Goal: Information Seeking & Learning: Learn about a topic

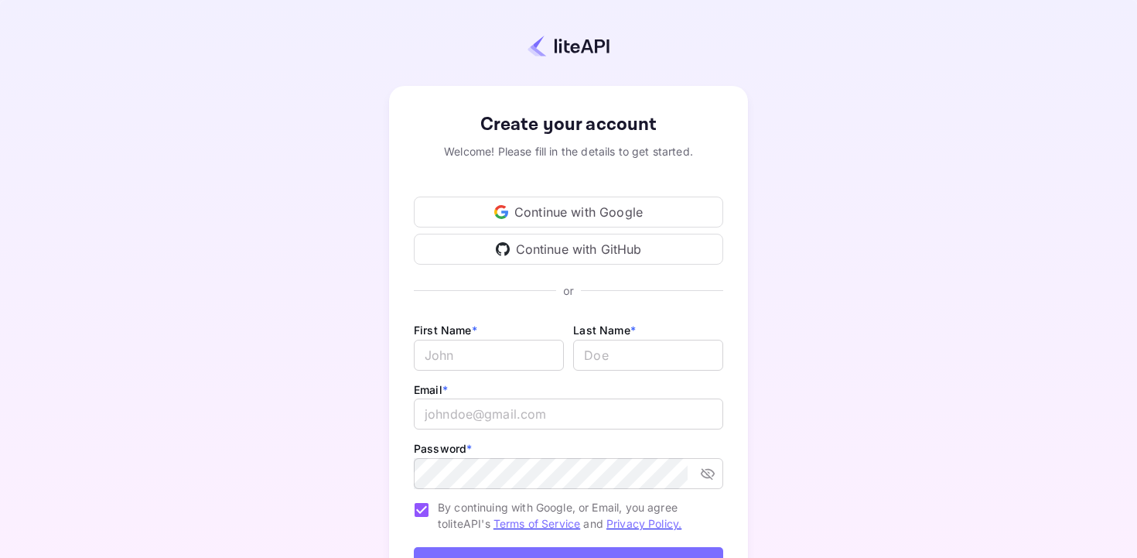
click at [503, 217] on icon at bounding box center [500, 216] width 11 height 5
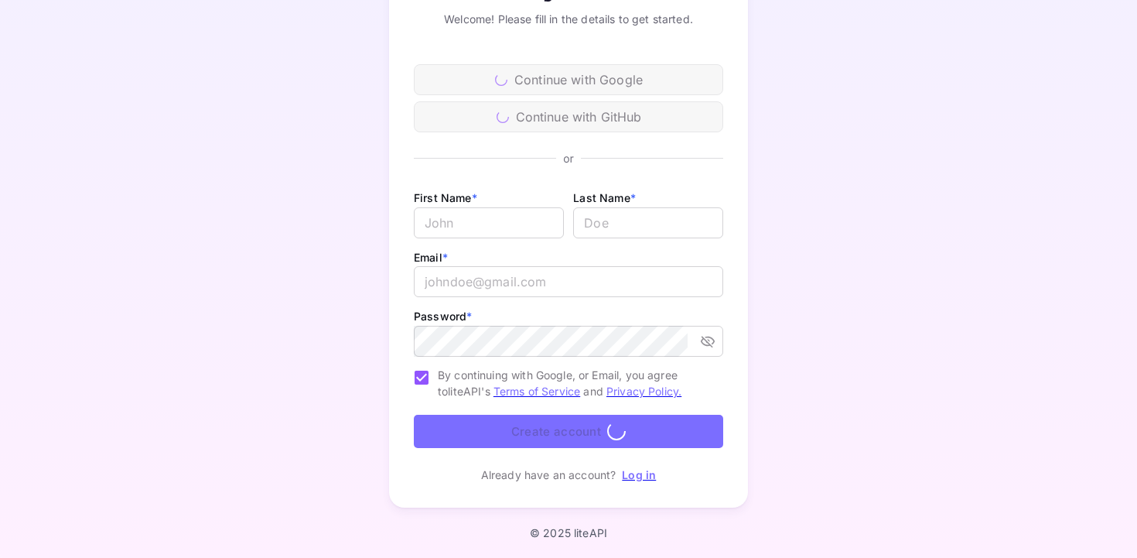
scroll to position [103, 0]
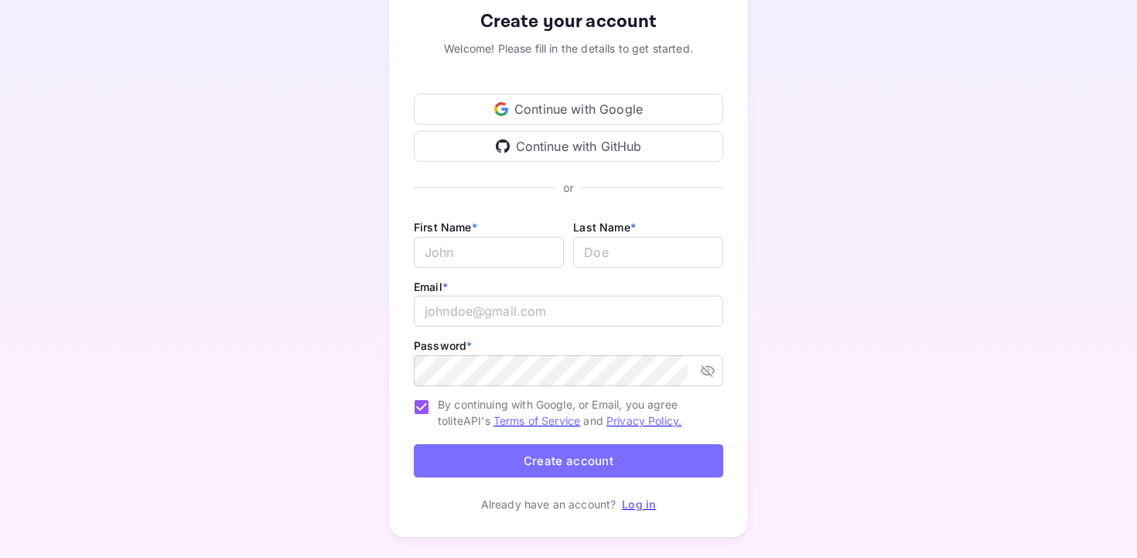
click at [496, 108] on icon at bounding box center [495, 109] width 3 height 6
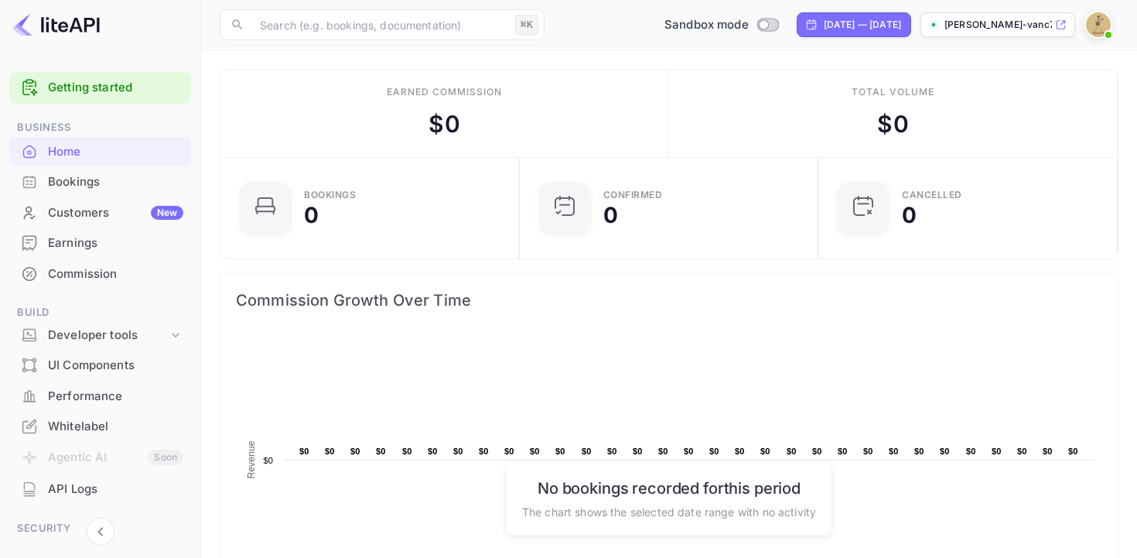
scroll to position [147, 0]
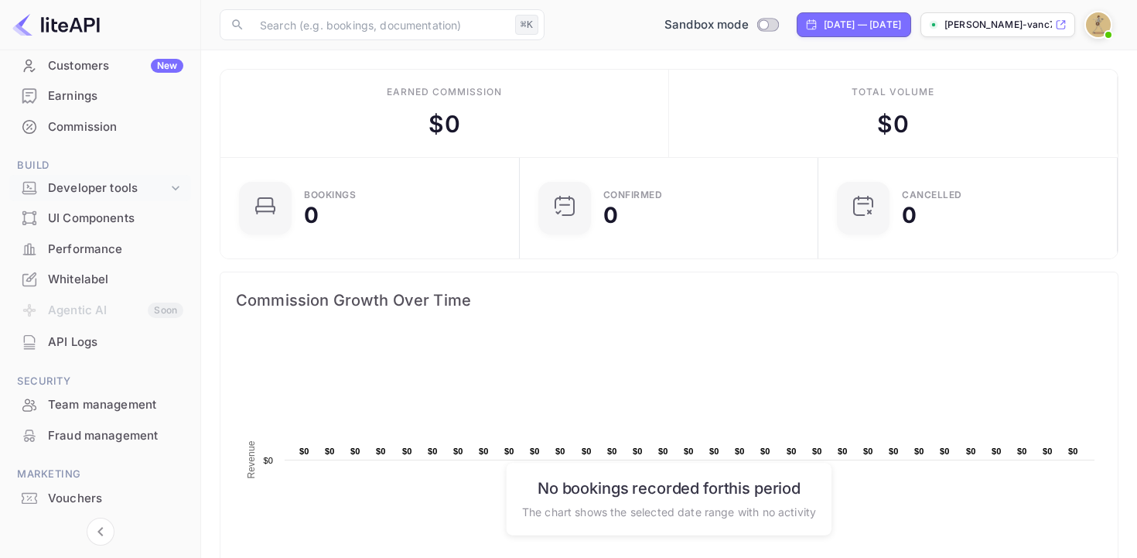
click at [91, 193] on div "Developer tools" at bounding box center [108, 189] width 120 height 18
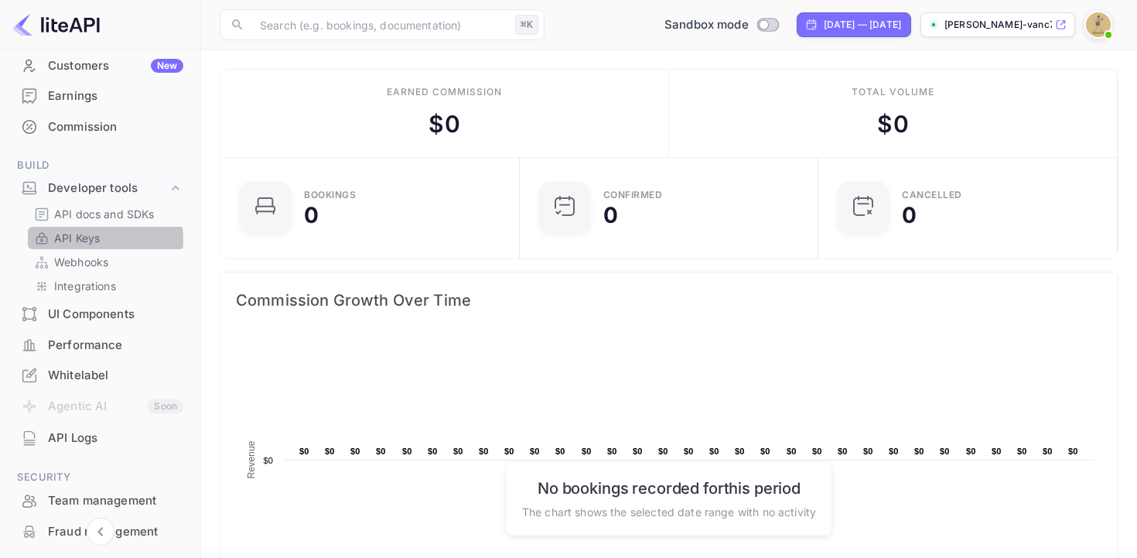
click at [95, 240] on p "API Keys" at bounding box center [77, 238] width 46 height 16
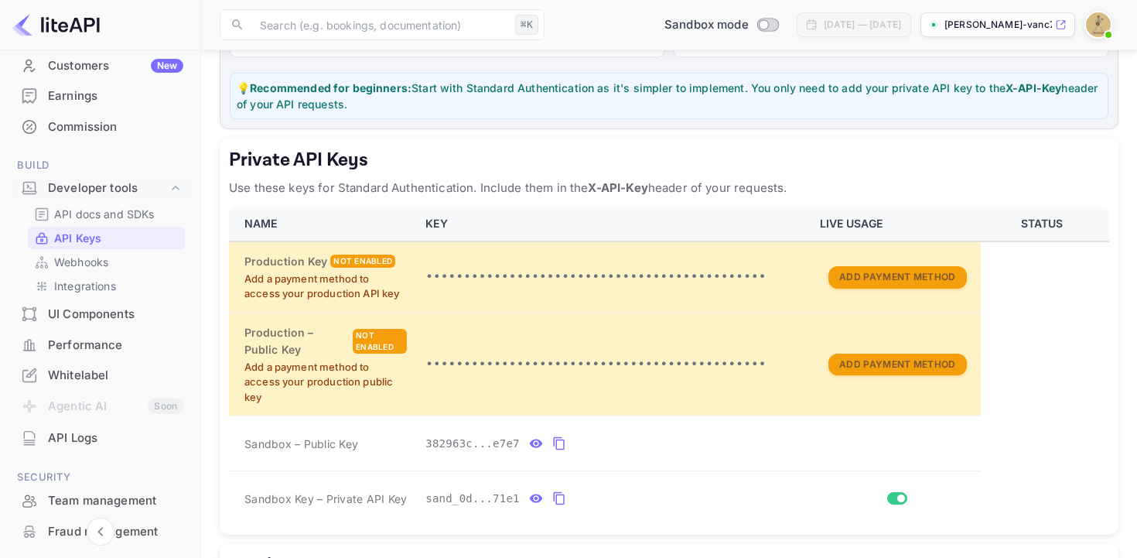
scroll to position [196, 0]
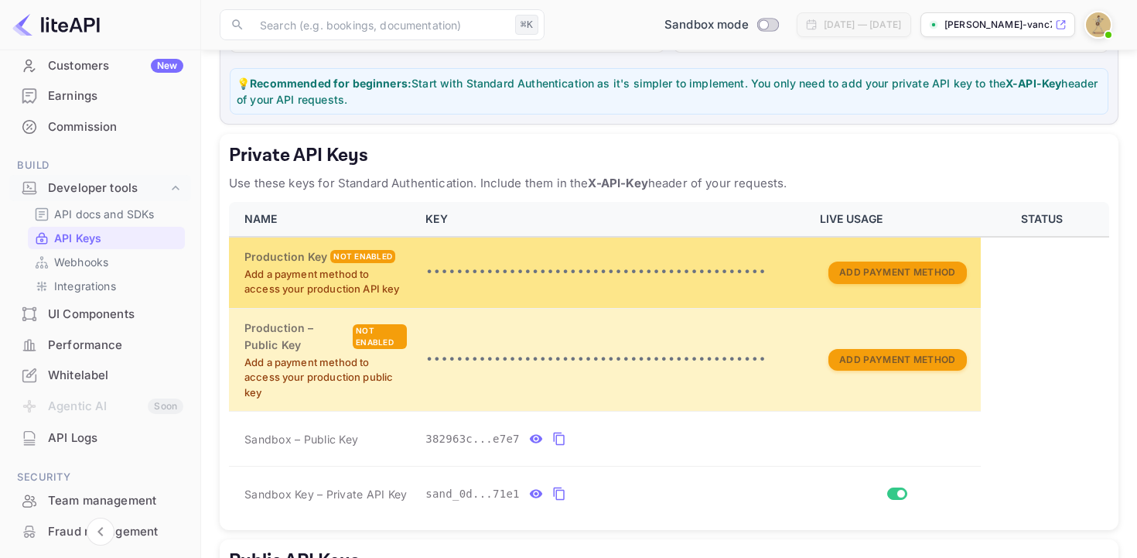
click at [727, 274] on p "•••••••••••••••••••••••••••••••••••••••••••••" at bounding box center [613, 272] width 375 height 19
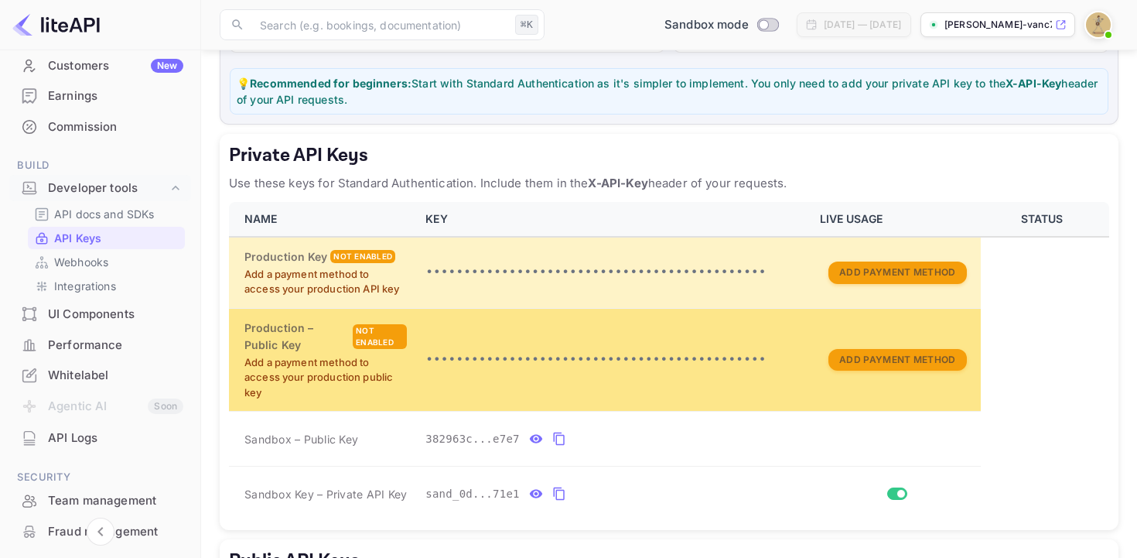
click at [645, 336] on td "•••••••••••••••••••••••••••••••••••••••••••••" at bounding box center [613, 359] width 394 height 103
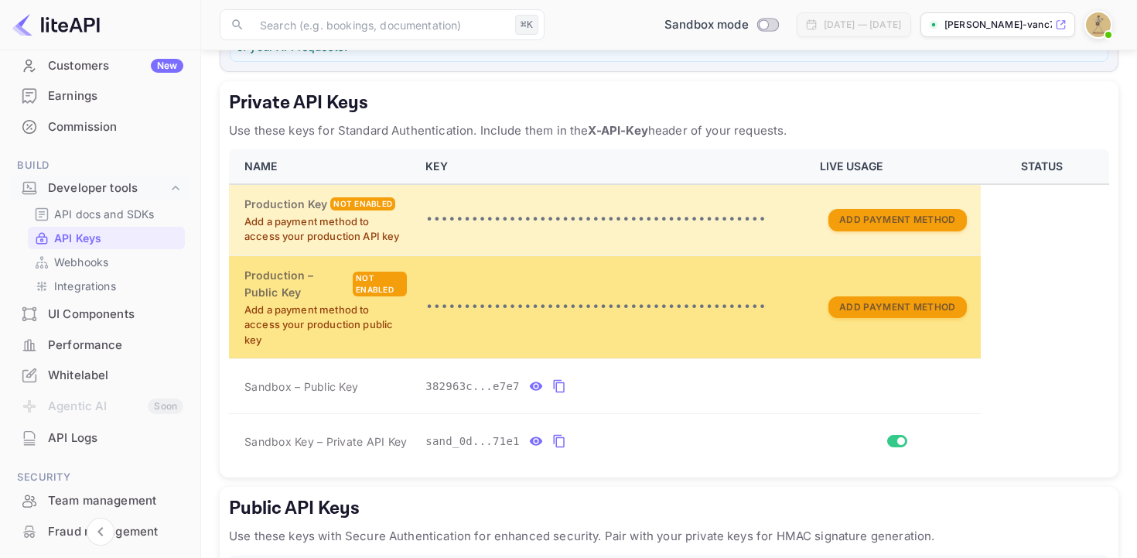
scroll to position [265, 0]
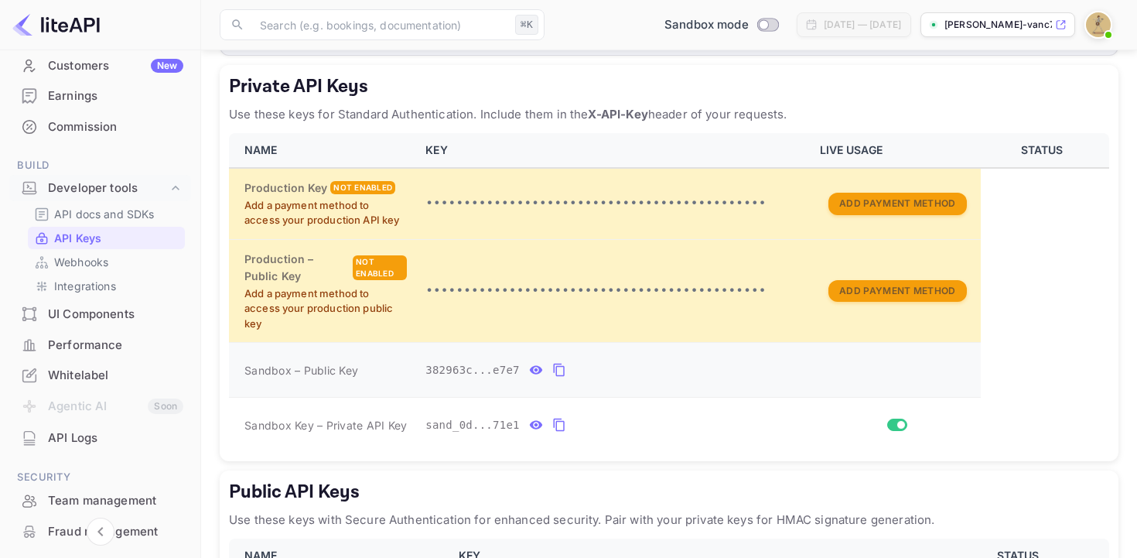
click at [554, 371] on icon "private api keys table" at bounding box center [559, 370] width 14 height 19
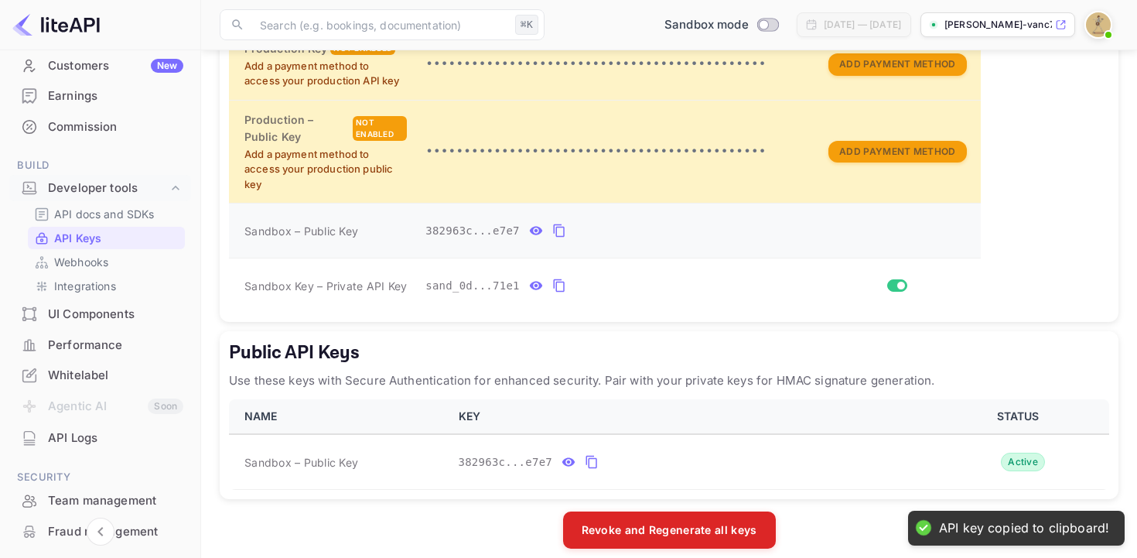
scroll to position [419, 0]
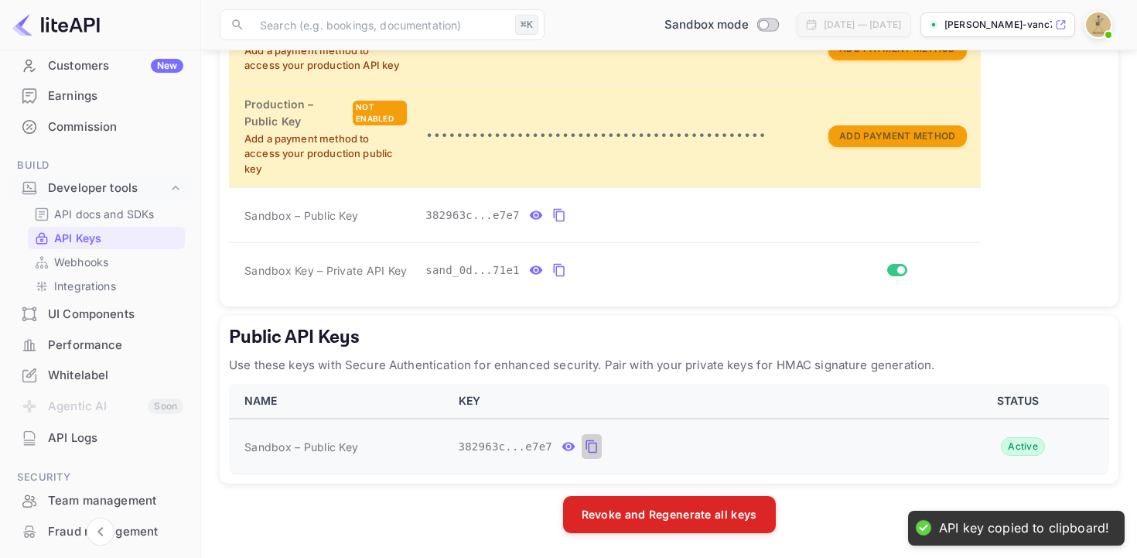
click at [586, 448] on icon "public api keys table" at bounding box center [591, 446] width 11 height 13
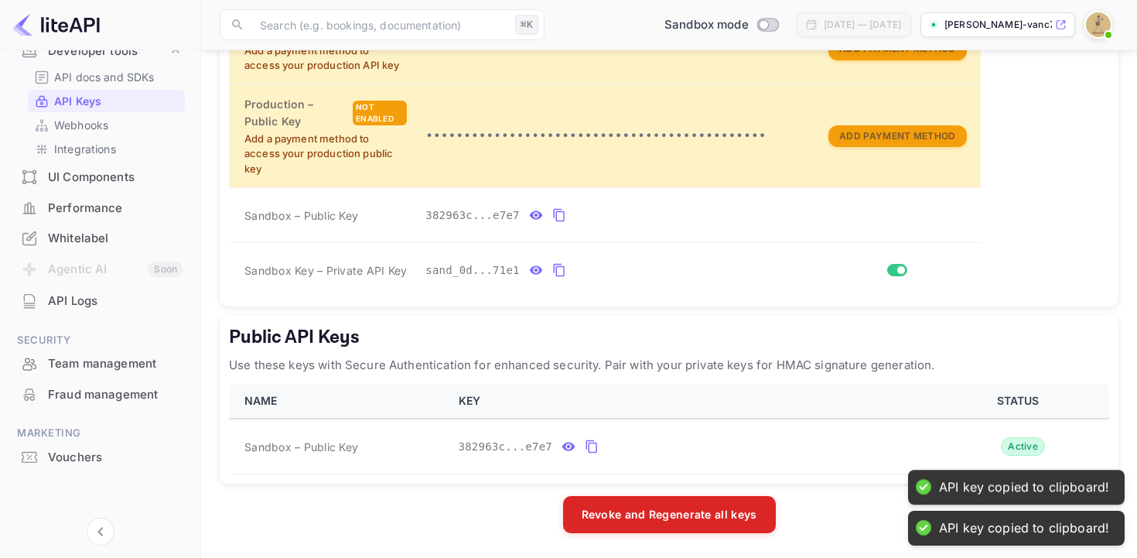
scroll to position [0, 0]
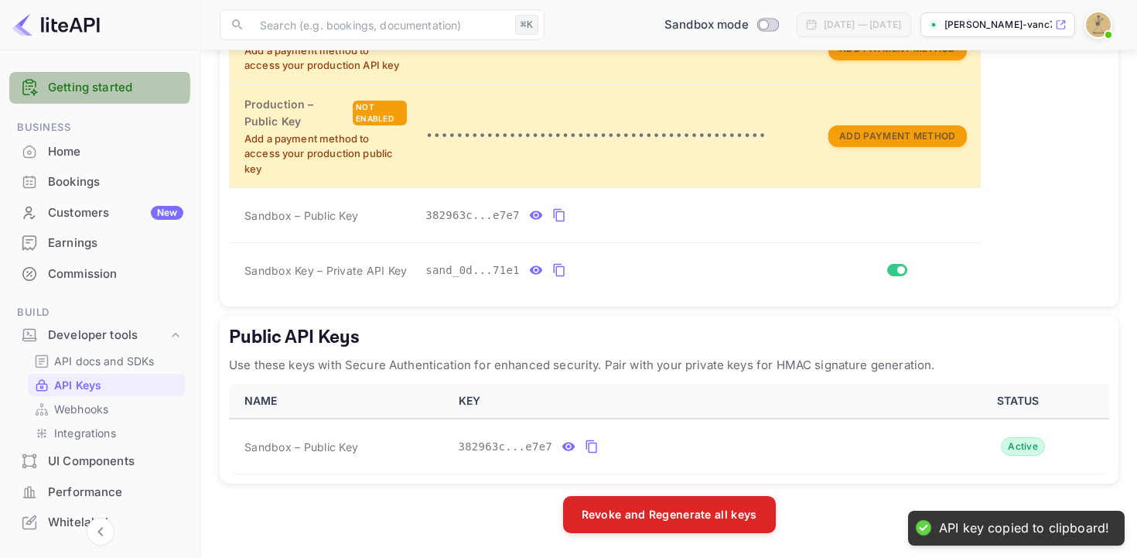
click at [81, 86] on link "Getting started" at bounding box center [115, 88] width 135 height 18
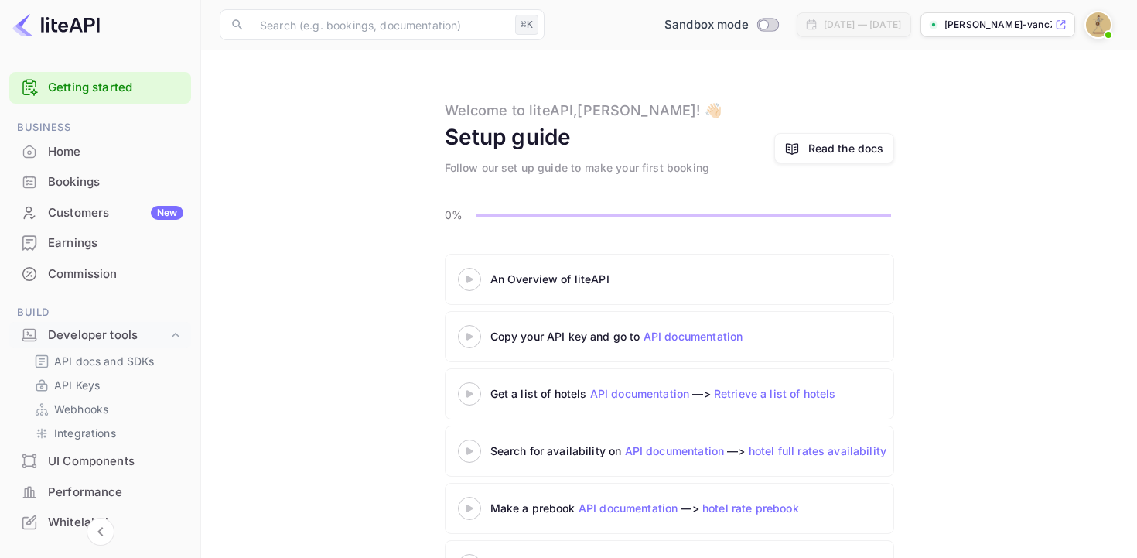
scroll to position [4, 0]
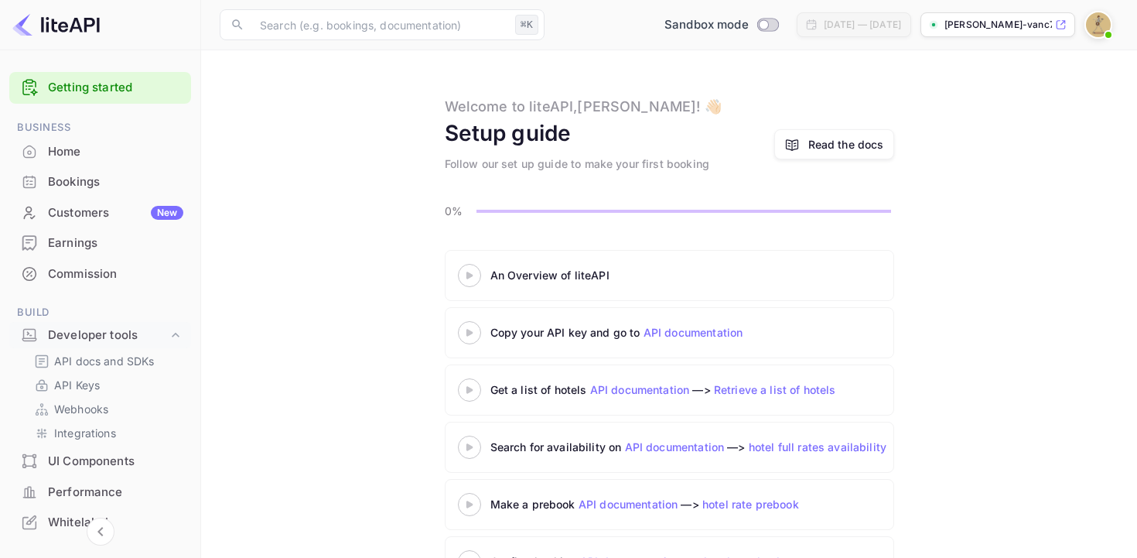
click at [534, 278] on div "An Overview of liteAPI" at bounding box center [684, 275] width 387 height 16
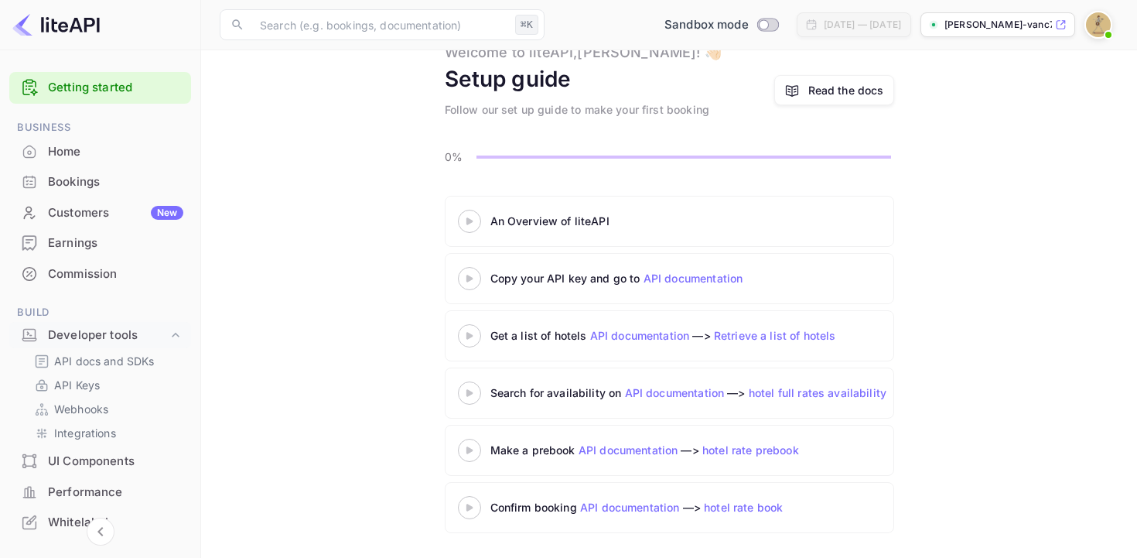
click at [660, 279] on link "API documentation" at bounding box center [694, 278] width 100 height 13
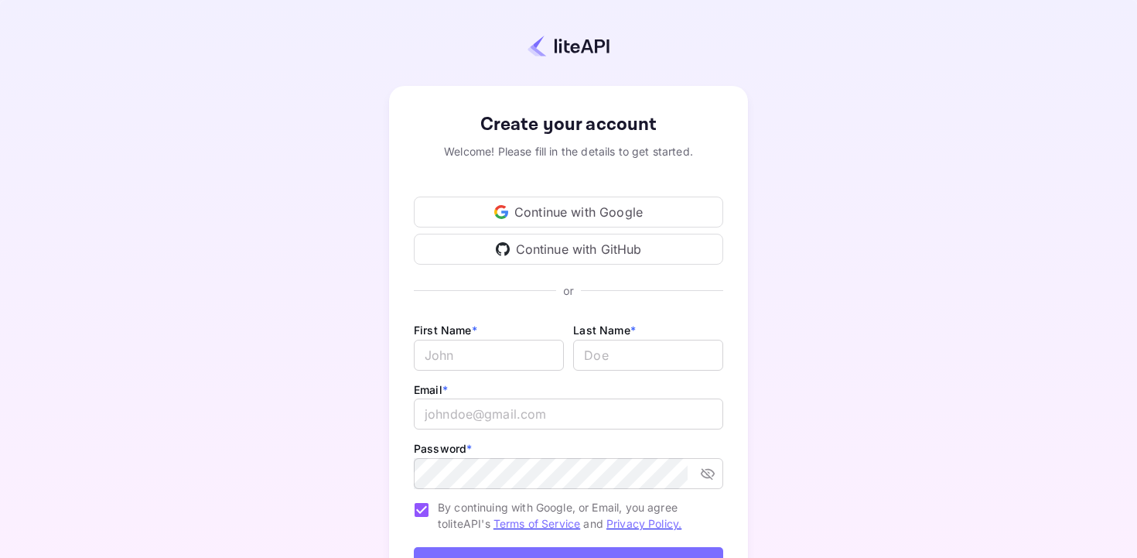
click at [646, 193] on div "Continue with Google Continue with GitHub" at bounding box center [568, 221] width 309 height 87
click at [644, 207] on div "Continue with Google" at bounding box center [568, 212] width 309 height 31
